Goal: Task Accomplishment & Management: Complete application form

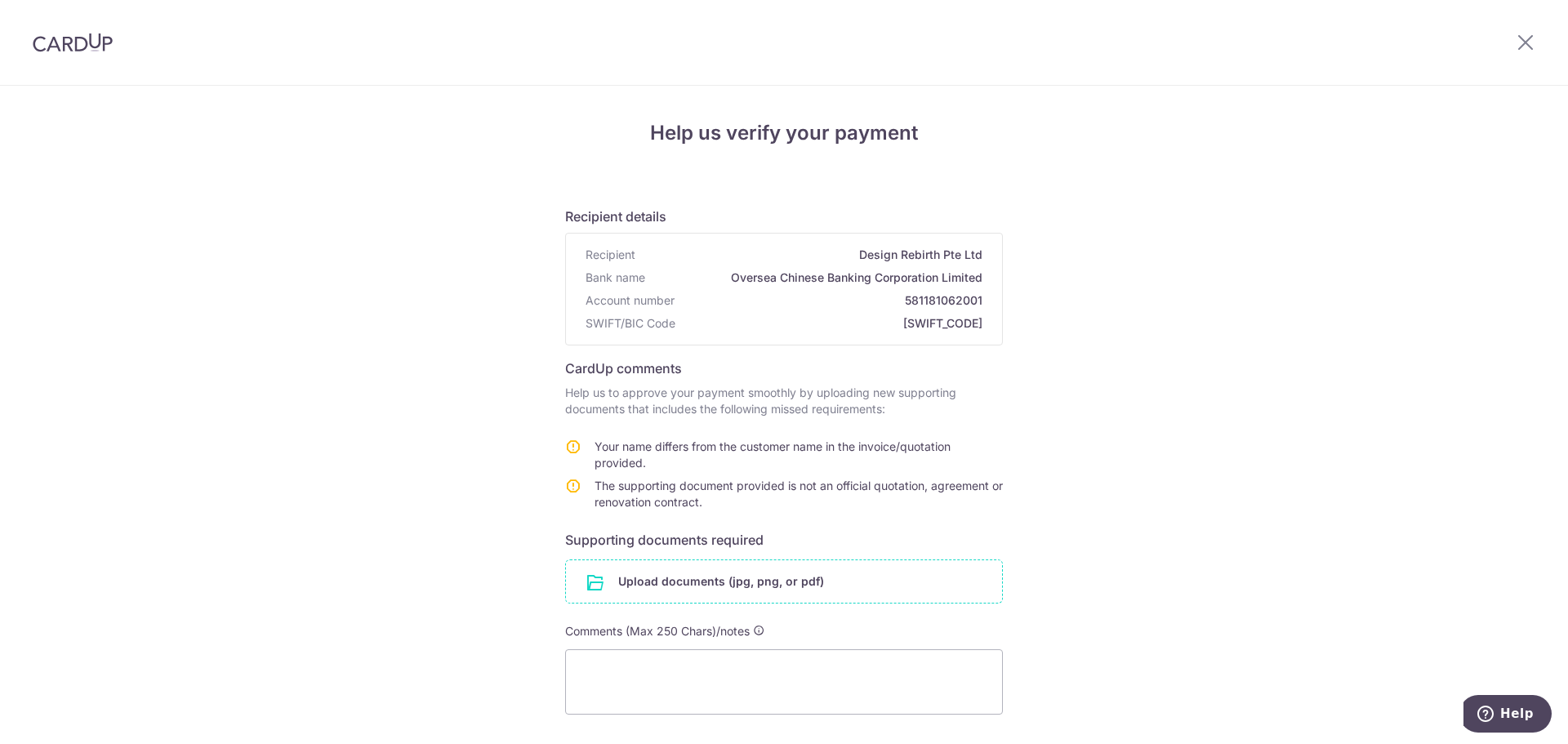
click at [703, 581] on input "file" at bounding box center [784, 582] width 436 height 43
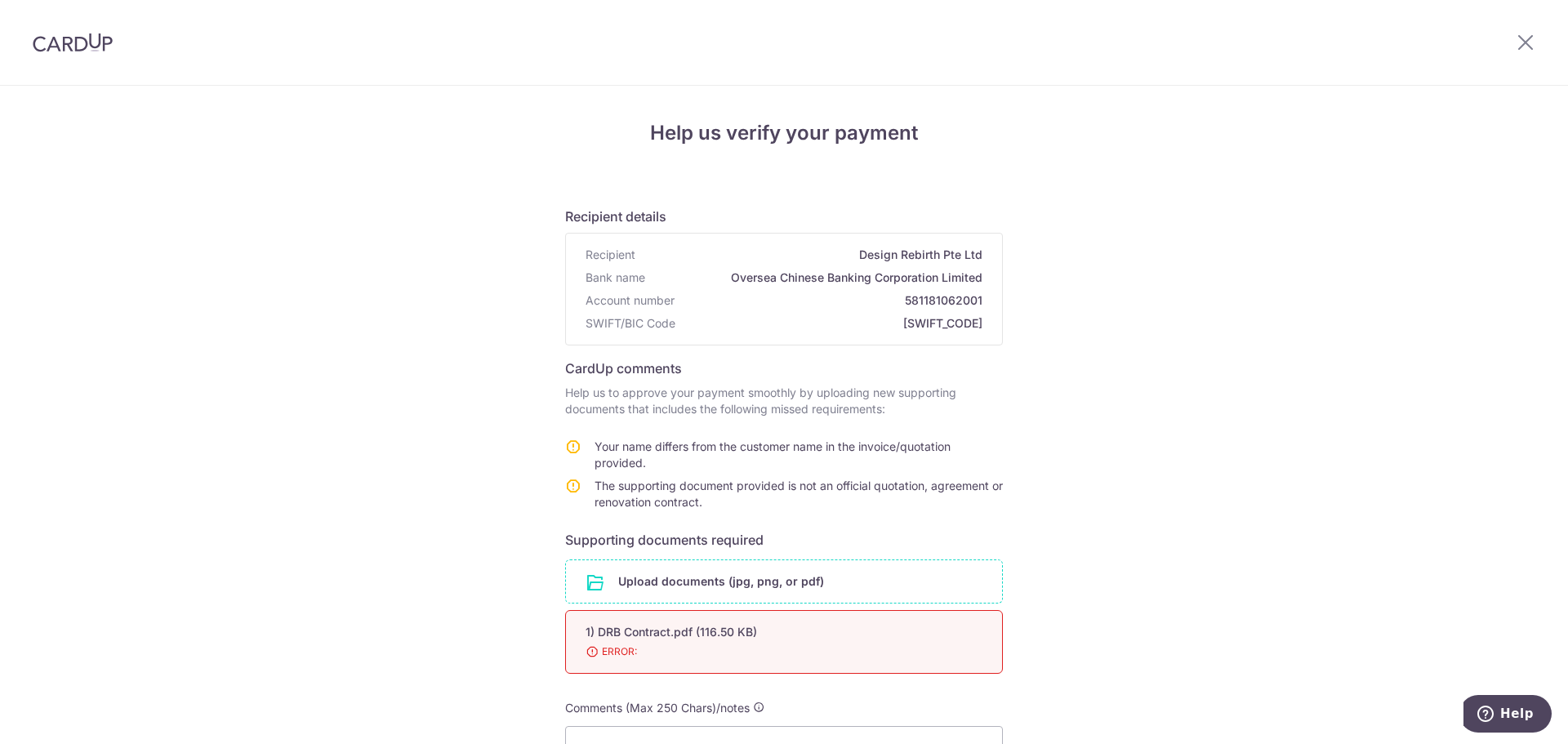
click at [717, 641] on div "1) DRB Contract.pdf (116.50 KB) 98% ERROR:" at bounding box center [784, 643] width 438 height 64
drag, startPoint x: 657, startPoint y: 639, endPoint x: 649, endPoint y: 651, distance: 14.4
click at [649, 651] on span "ERROR:" at bounding box center [764, 652] width 358 height 17
drag, startPoint x: 606, startPoint y: 652, endPoint x: 1239, endPoint y: 478, distance: 656.5
click at [1223, 525] on div "Help us verify your payment Recipient details Recipient Design Rebirth Pte Ltd …" at bounding box center [784, 533] width 1568 height 896
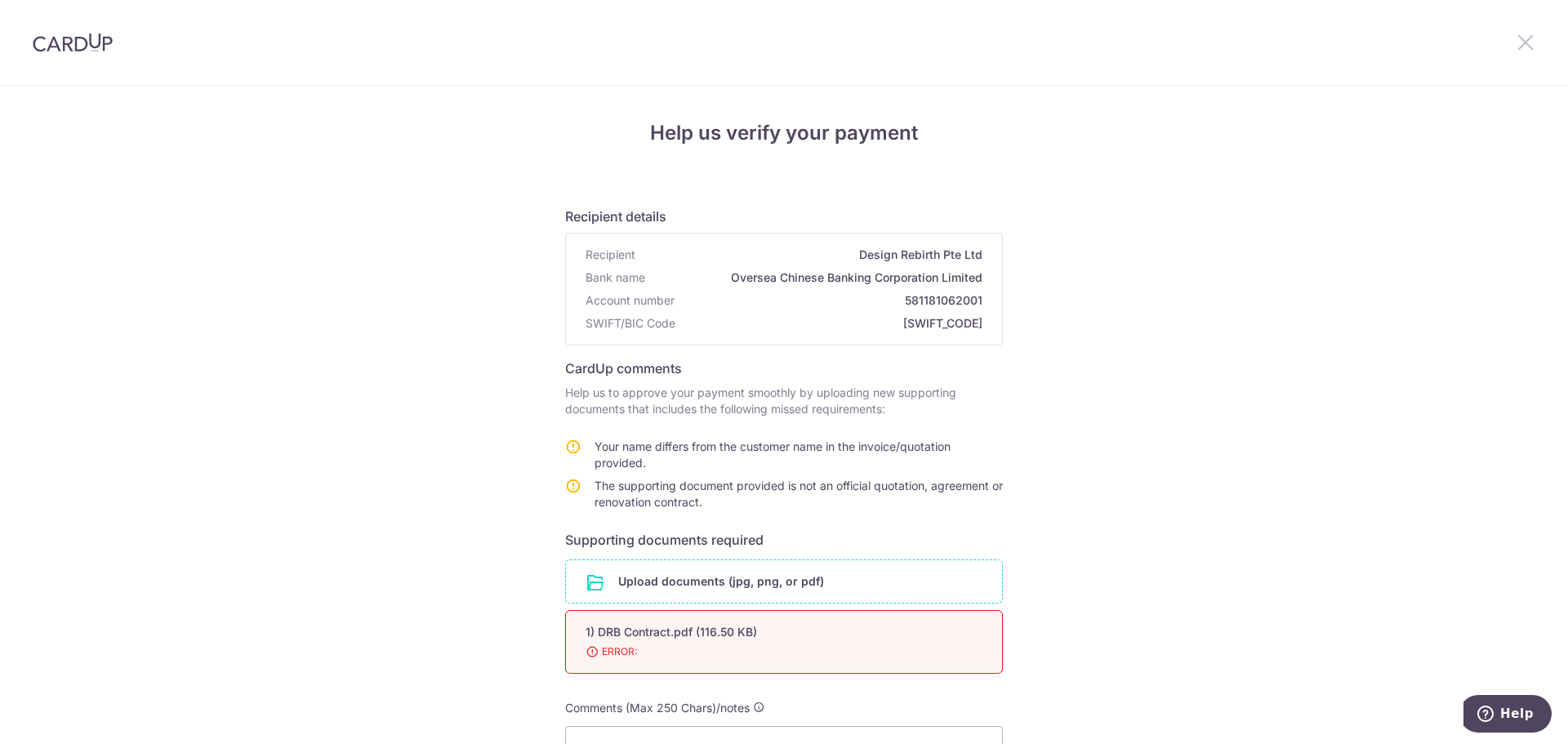
click at [1533, 39] on icon at bounding box center [1526, 42] width 19 height 20
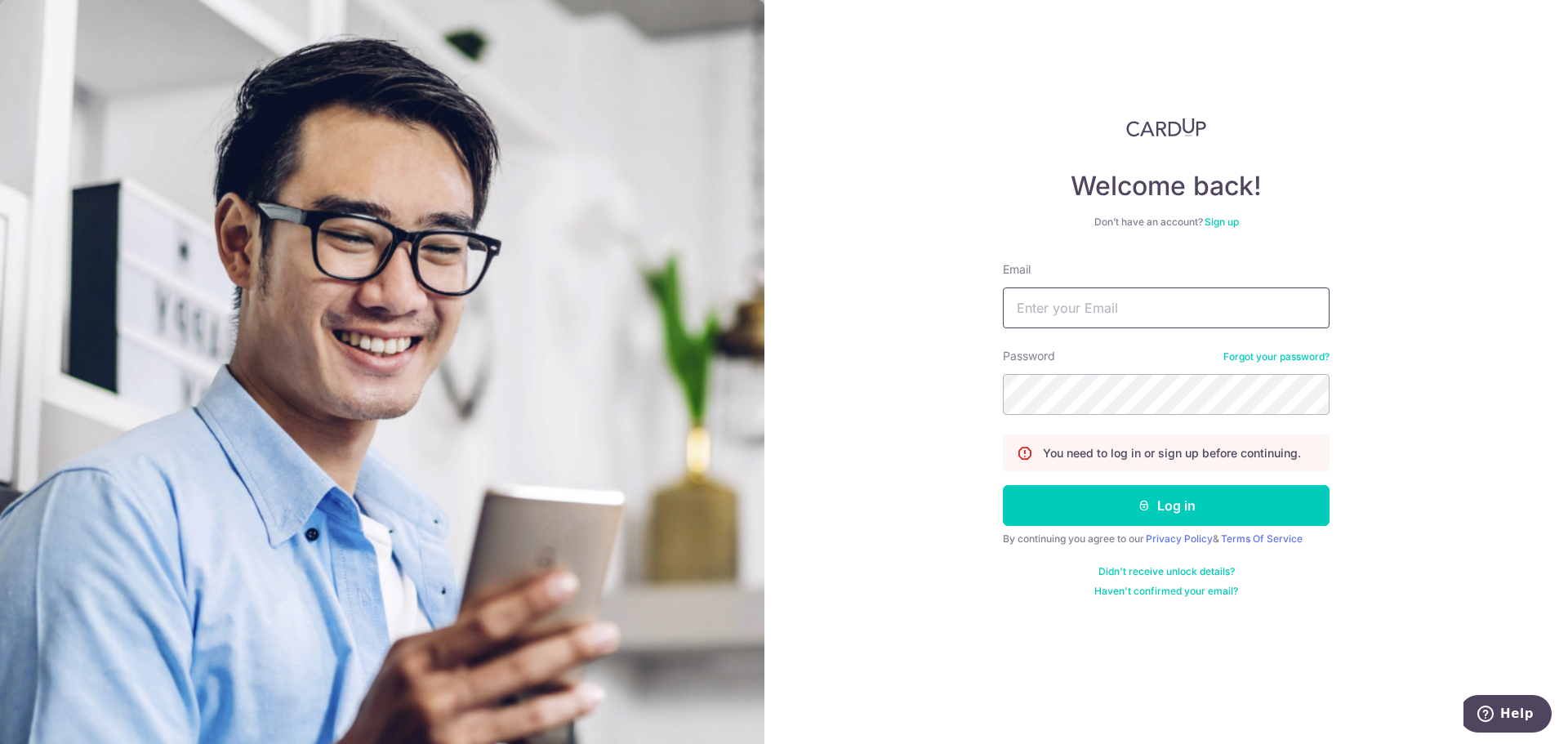
click at [1113, 313] on input "Email" at bounding box center [1166, 308] width 327 height 41
